Goal: Entertainment & Leisure: Consume media (video, audio)

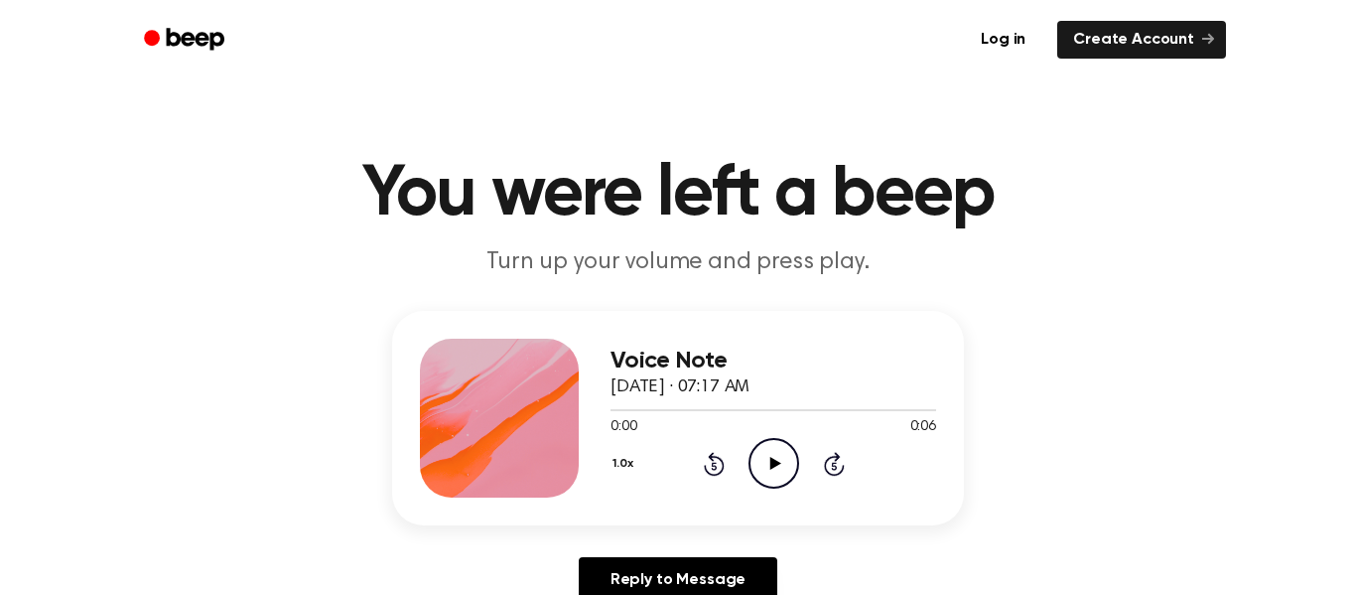
click at [777, 461] on icon "Play Audio" at bounding box center [774, 463] width 51 height 51
click at [771, 467] on icon at bounding box center [775, 463] width 11 height 13
click at [781, 449] on icon "Play Audio" at bounding box center [774, 463] width 51 height 51
click at [778, 457] on icon "Play Audio" at bounding box center [774, 463] width 51 height 51
